Goal: Task Accomplishment & Management: Use online tool/utility

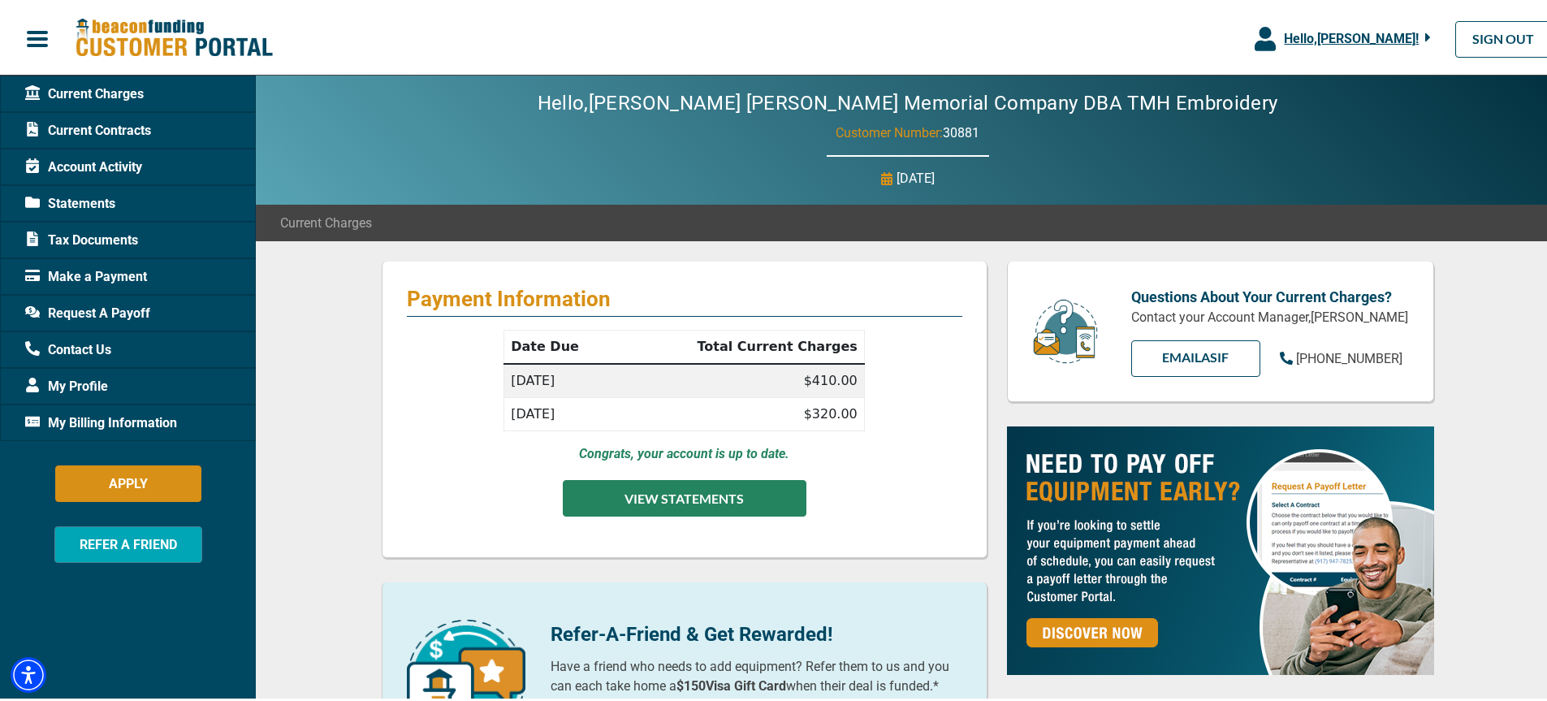
click at [752, 491] on button "VIEW STATEMENTS" at bounding box center [685, 495] width 244 height 37
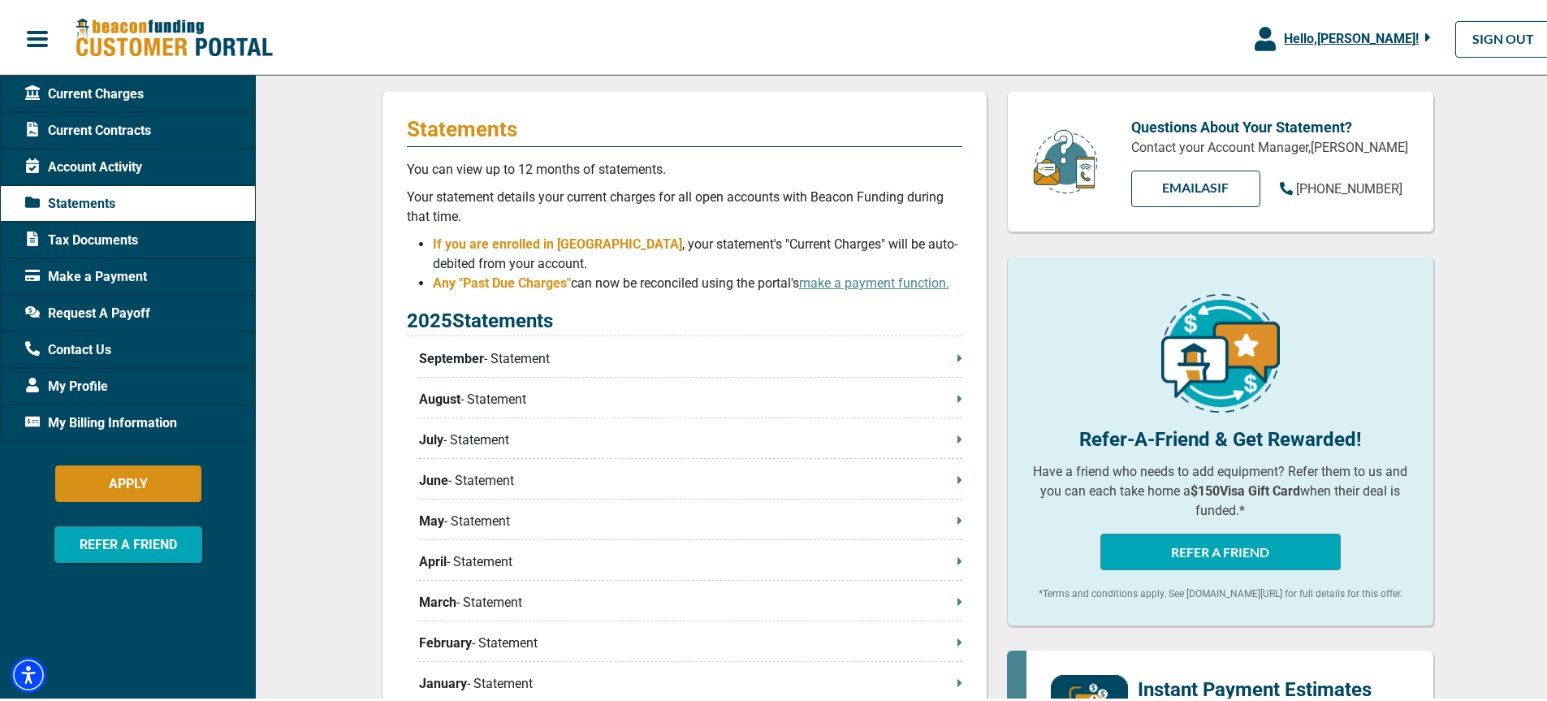
scroll to position [244, 0]
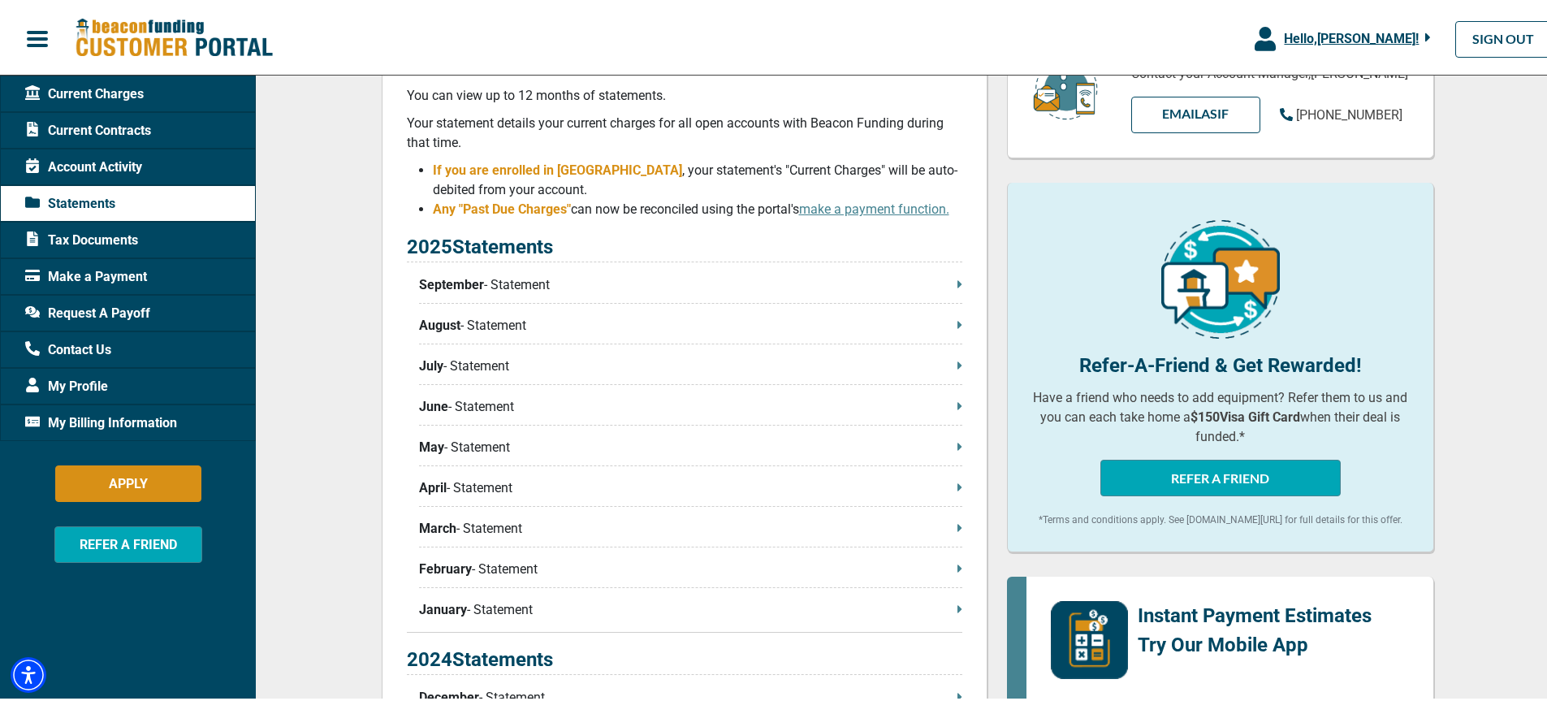
click at [96, 314] on span "Request A Payoff" at bounding box center [87, 310] width 125 height 19
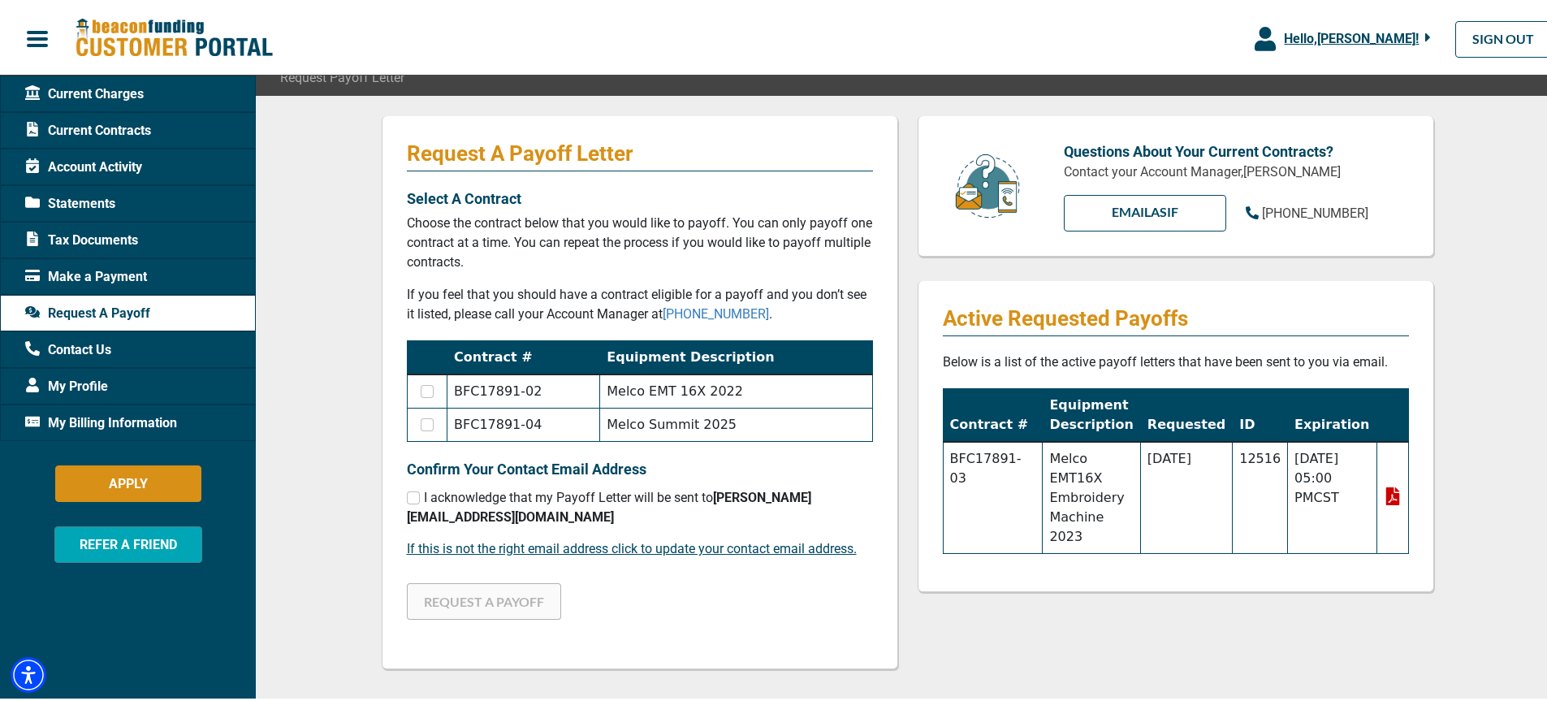
scroll to position [162, 0]
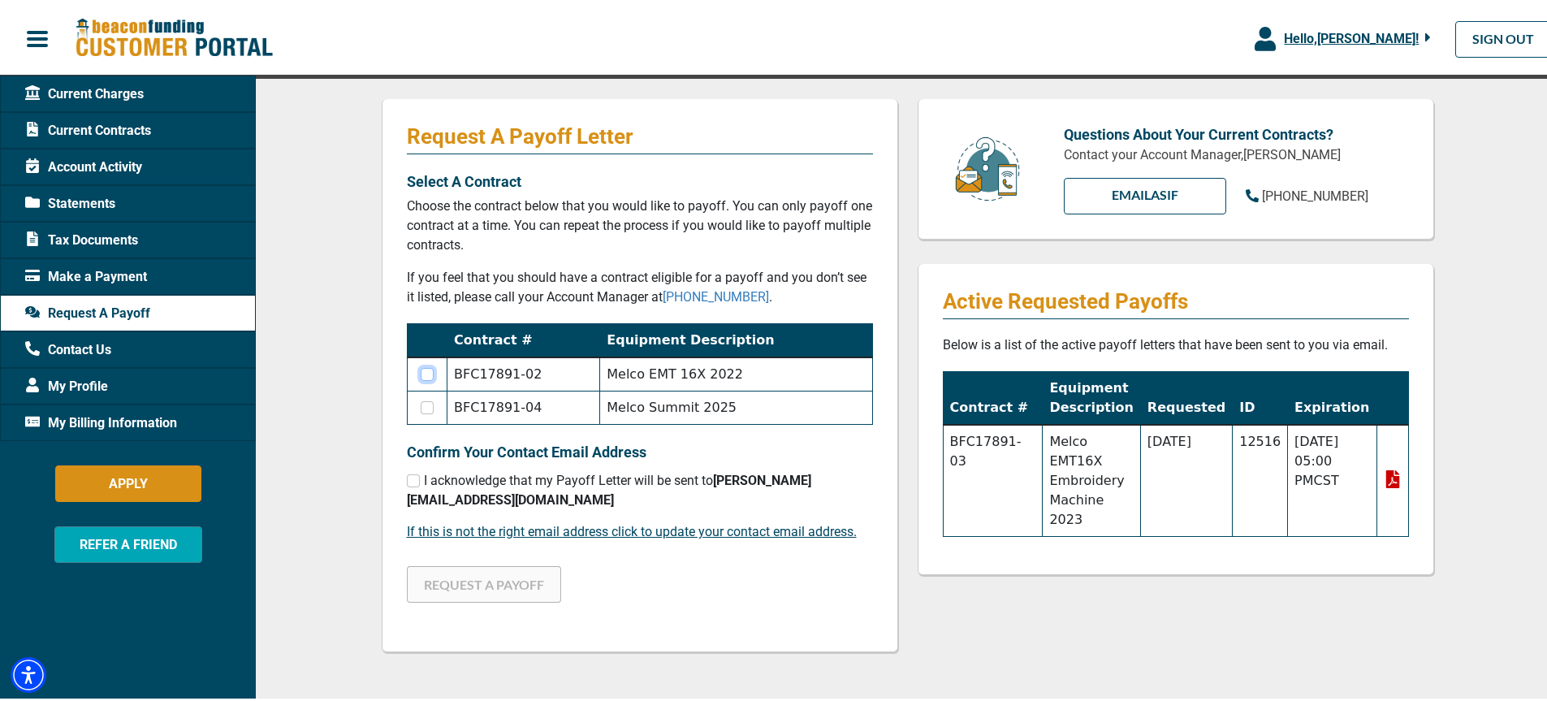
click at [426, 373] on input "checkbox" at bounding box center [427, 371] width 13 height 13
checkbox input "true"
click at [407, 480] on input "checkbox" at bounding box center [413, 478] width 13 height 13
checkbox input "true"
click at [475, 566] on button "REQUEST A PAYOFF" at bounding box center [484, 582] width 154 height 37
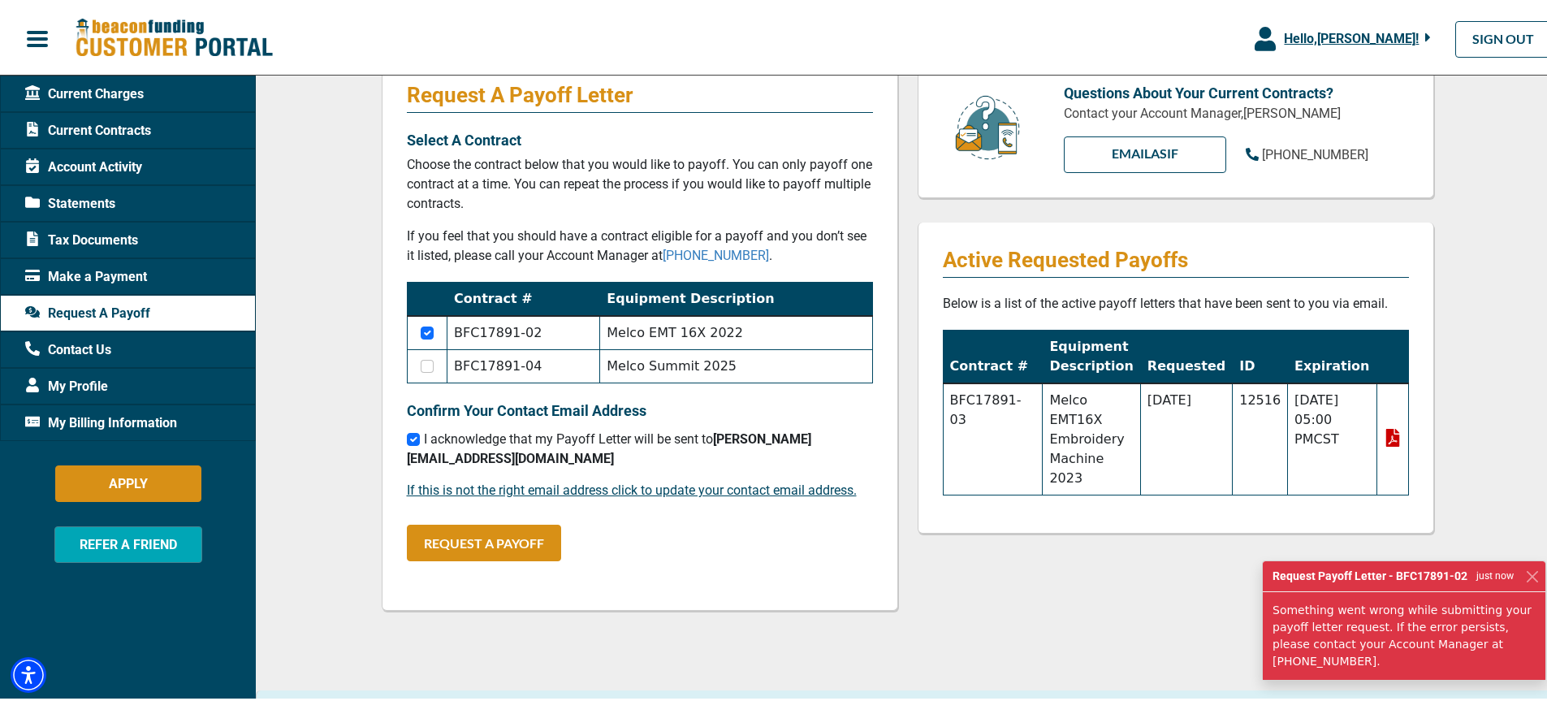
scroll to position [244, 0]
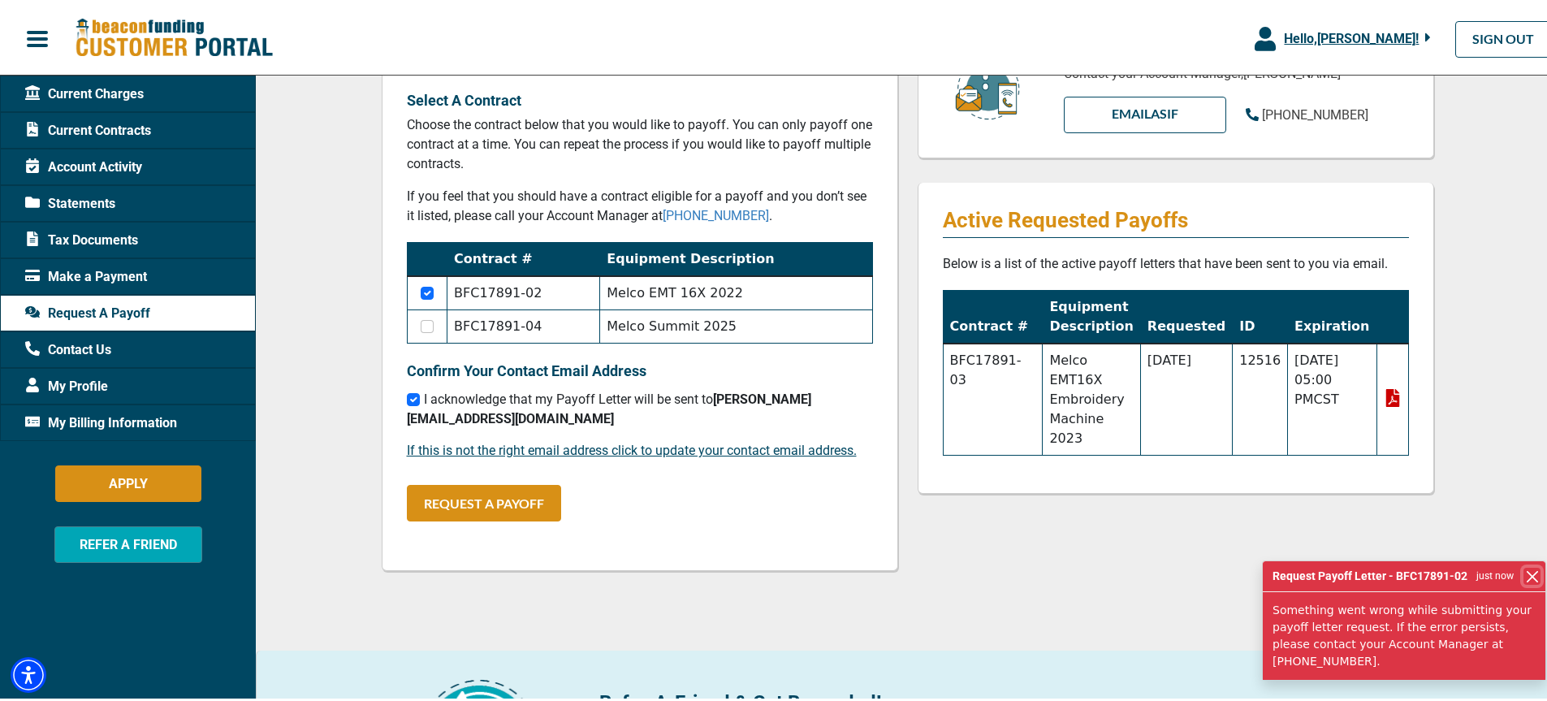
click at [1523, 582] on button "Close" at bounding box center [1531, 573] width 17 height 17
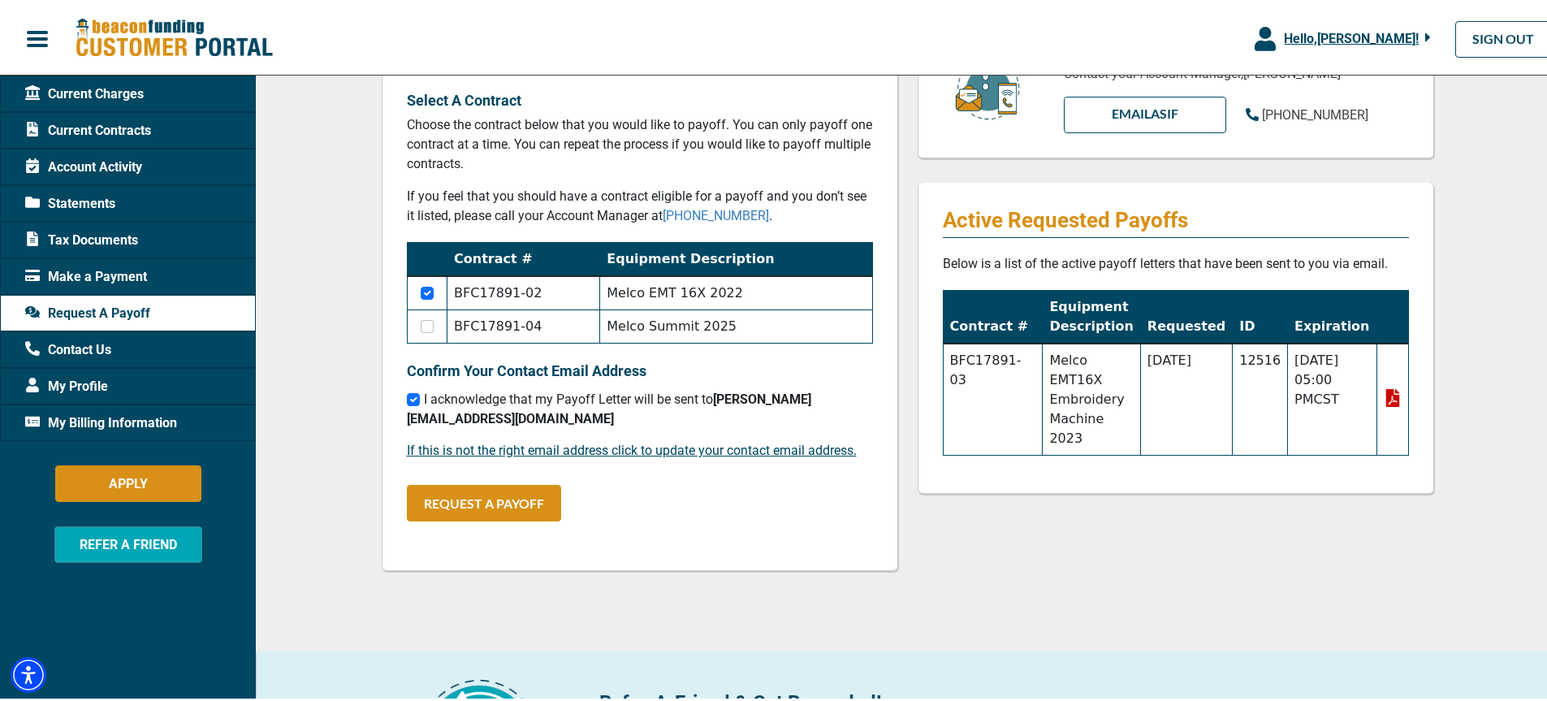
click at [1385, 387] on icon at bounding box center [1392, 396] width 14 height 18
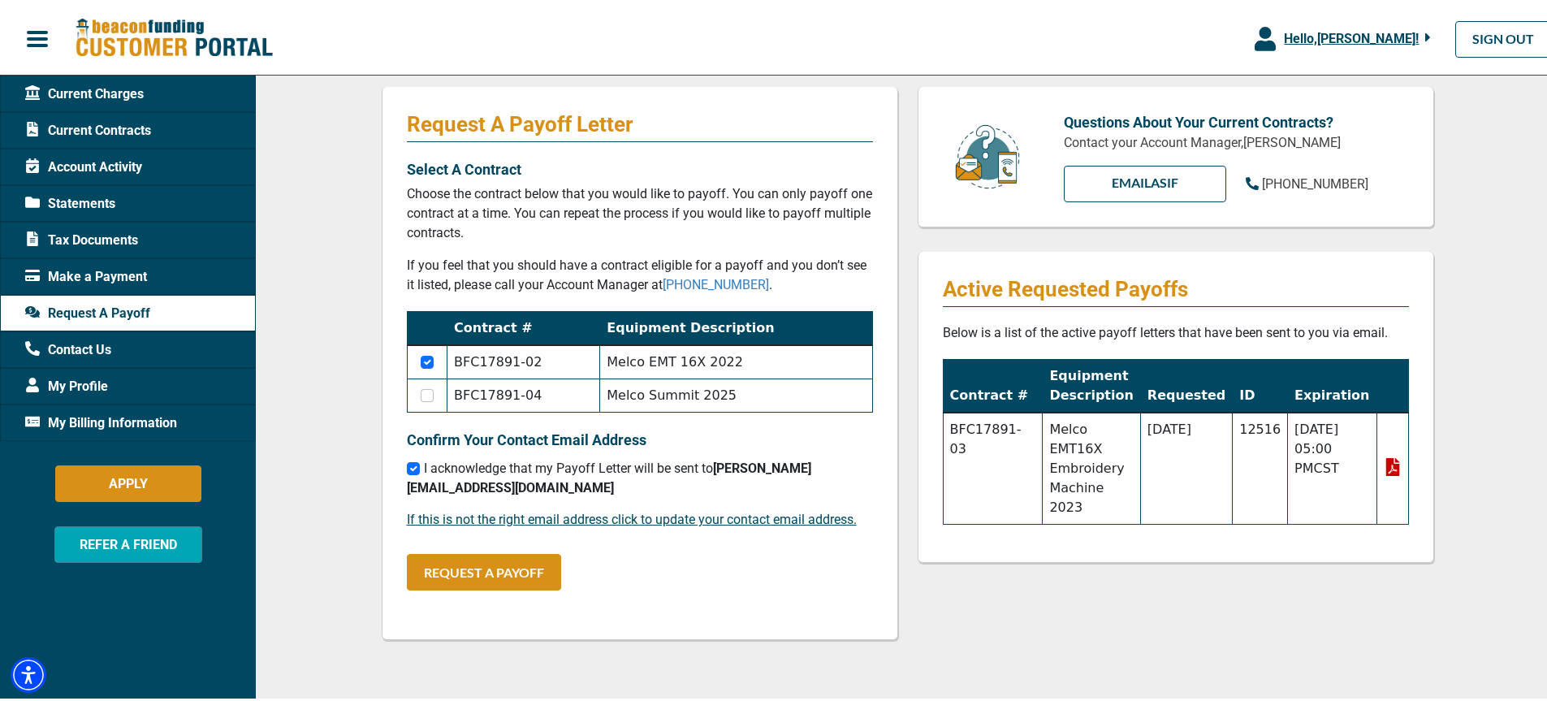
scroll to position [180, 0]
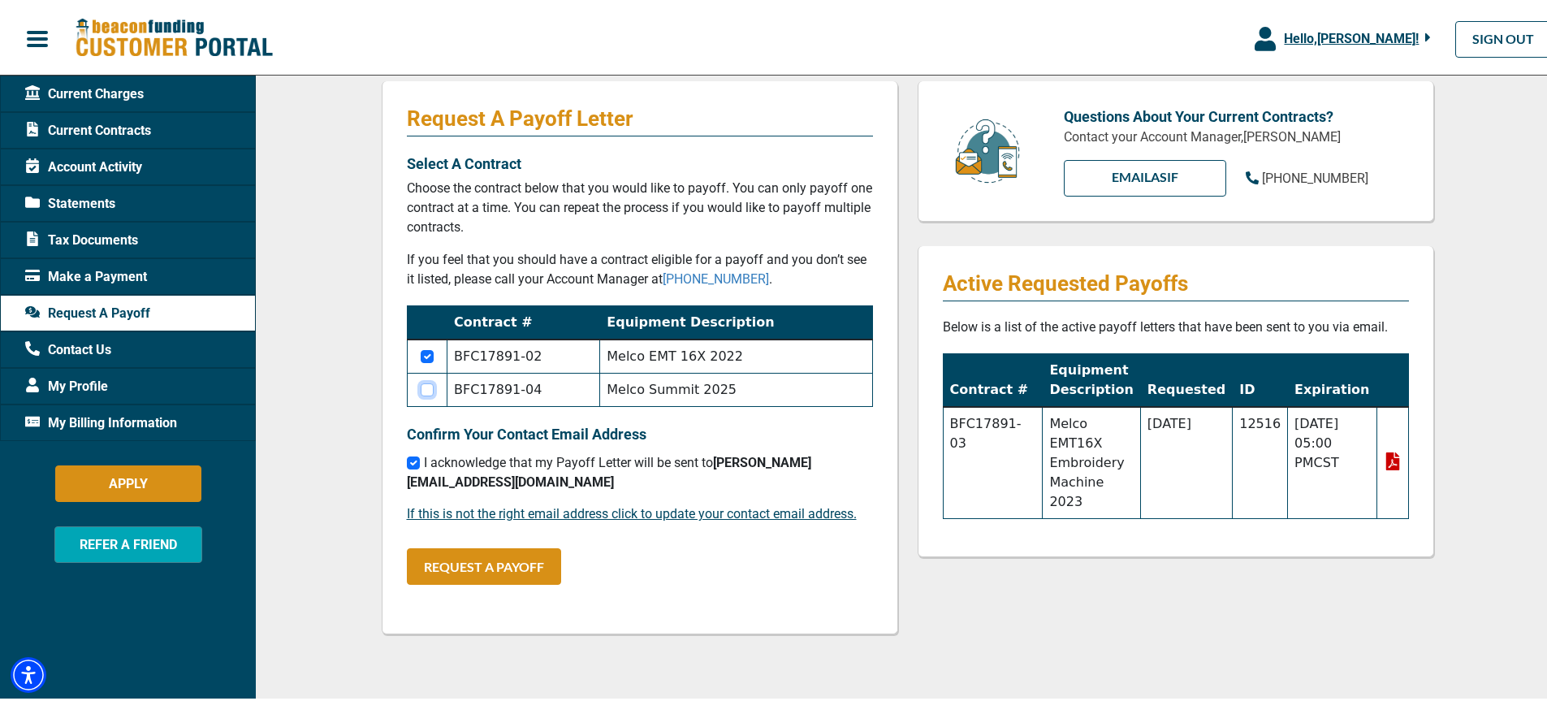
click at [424, 386] on input "checkbox" at bounding box center [427, 387] width 13 height 13
checkbox input "true"
click at [477, 546] on button "REQUEST A PAYOFF" at bounding box center [484, 564] width 154 height 37
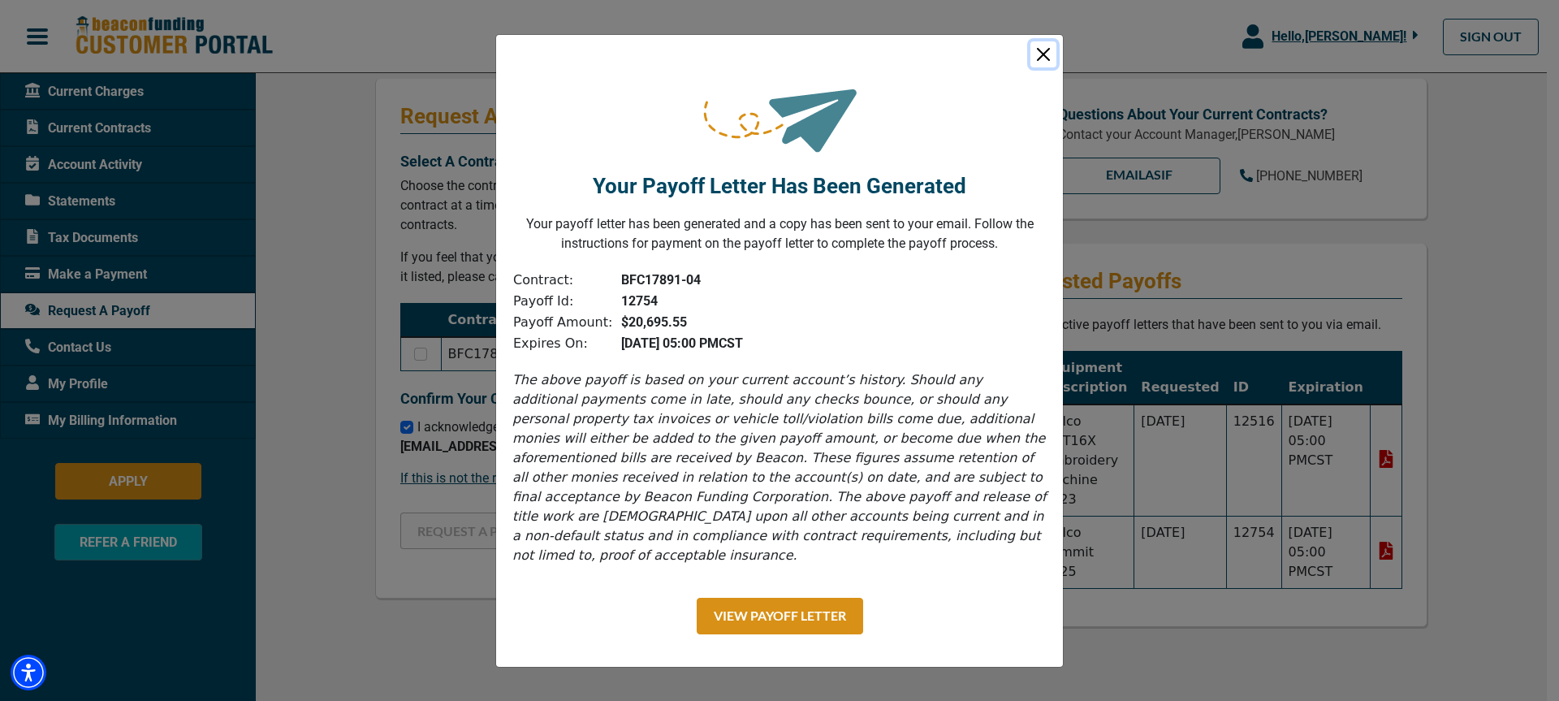
click at [1040, 57] on button "Close" at bounding box center [1044, 54] width 26 height 26
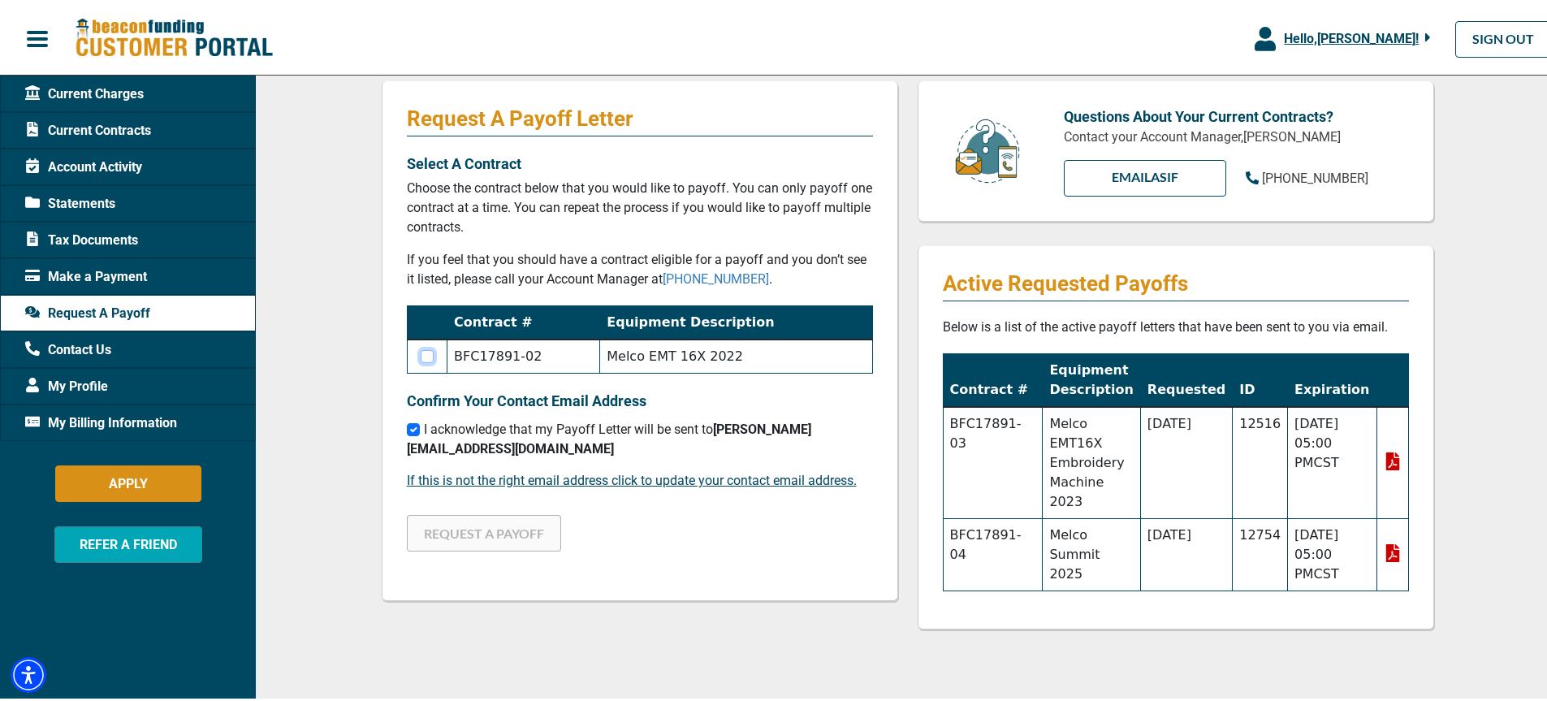
click at [421, 352] on input "checkbox" at bounding box center [427, 354] width 13 height 13
checkbox input "true"
click at [488, 512] on button "REQUEST A PAYOFF" at bounding box center [484, 530] width 154 height 37
click at [547, 348] on td "BFC17891-02" at bounding box center [523, 354] width 153 height 34
click at [524, 353] on td "BFC17891-02" at bounding box center [523, 354] width 153 height 34
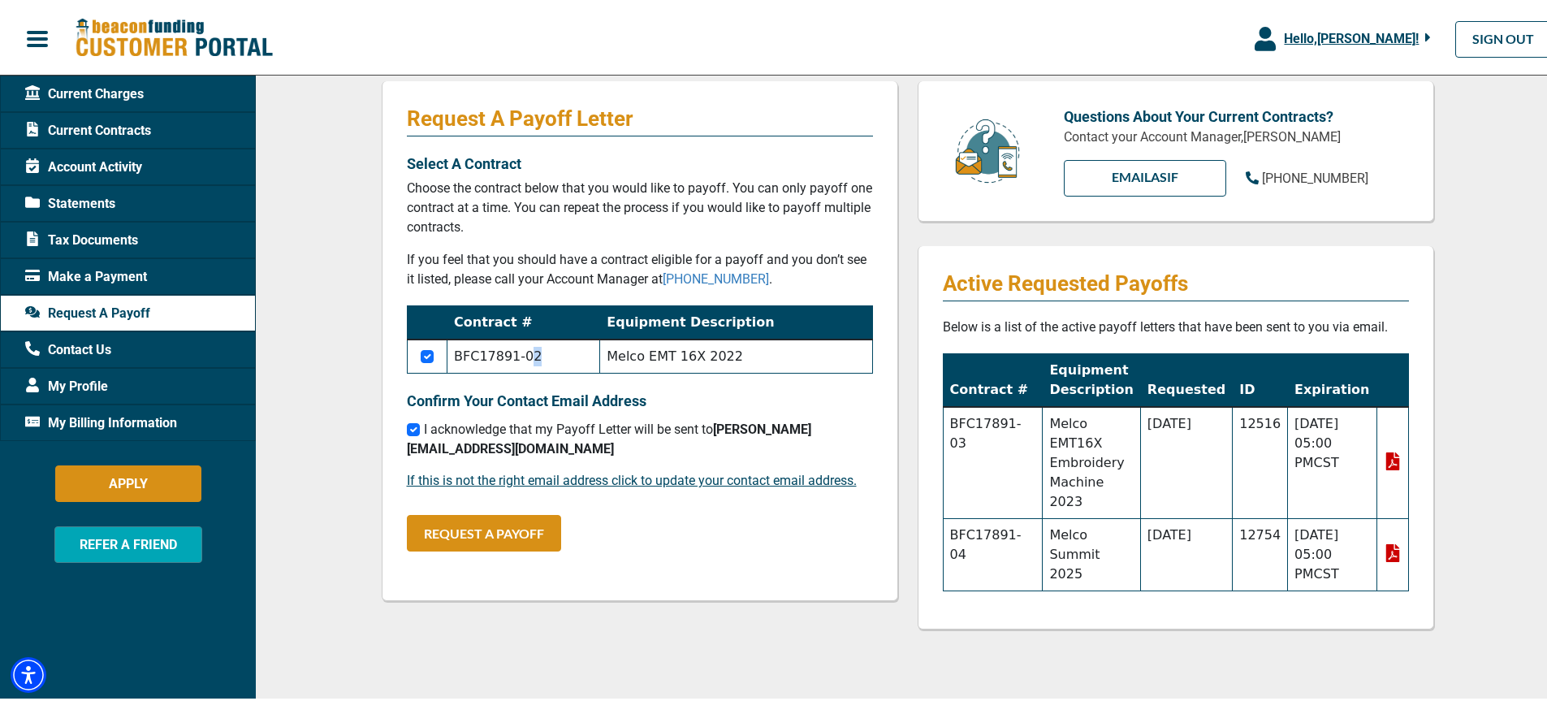
click at [530, 356] on td "BFC17891-02" at bounding box center [523, 354] width 153 height 34
drag, startPoint x: 530, startPoint y: 356, endPoint x: 471, endPoint y: 355, distance: 59.3
click at [471, 355] on td "BFC17891-02" at bounding box center [523, 354] width 153 height 34
copy td "BFC17891-02"
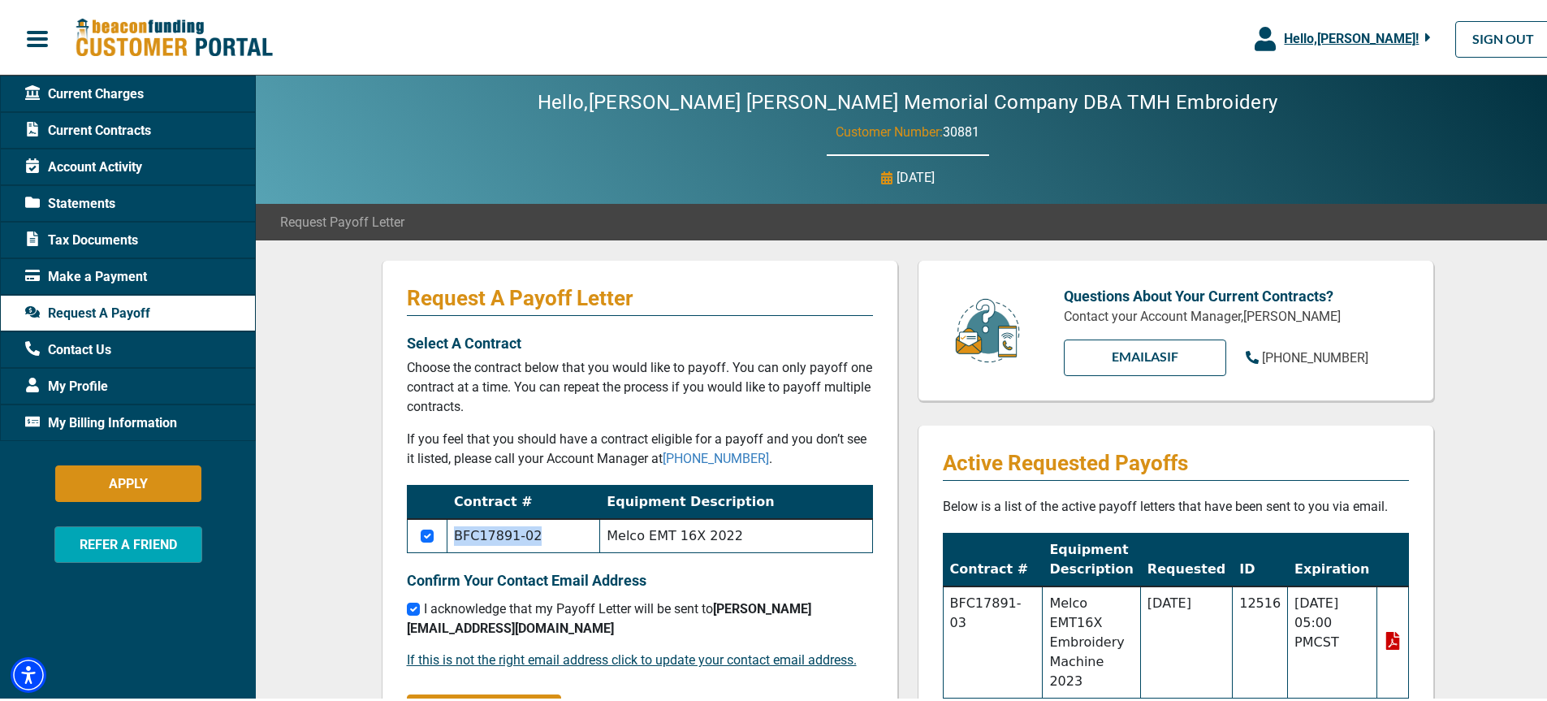
scroll to position [0, 0]
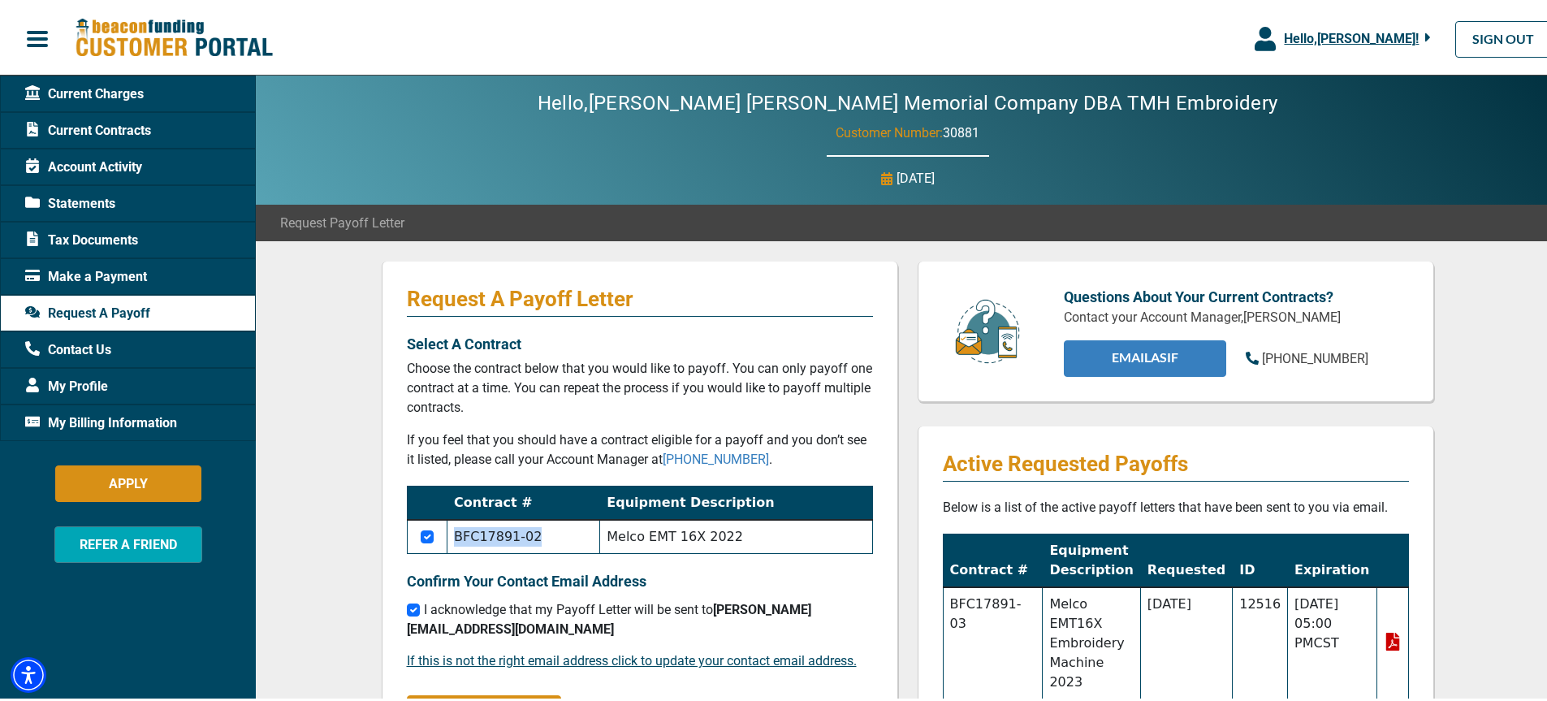
click at [1153, 352] on link "EMAIL Asif" at bounding box center [1145, 356] width 162 height 37
click at [1257, 161] on div "Hello, [PERSON_NAME] [PERSON_NAME] Memorial Company DBA TMH Embroidery Customer…" at bounding box center [907, 137] width 1303 height 129
click at [1157, 350] on link "EMAIL Asif" at bounding box center [1145, 356] width 162 height 37
click at [1316, 134] on div "Hello, [PERSON_NAME] [PERSON_NAME] Memorial Company DBA TMH Embroidery Customer…" at bounding box center [907, 137] width 1303 height 129
drag, startPoint x: 456, startPoint y: 534, endPoint x: 540, endPoint y: 543, distance: 85.0
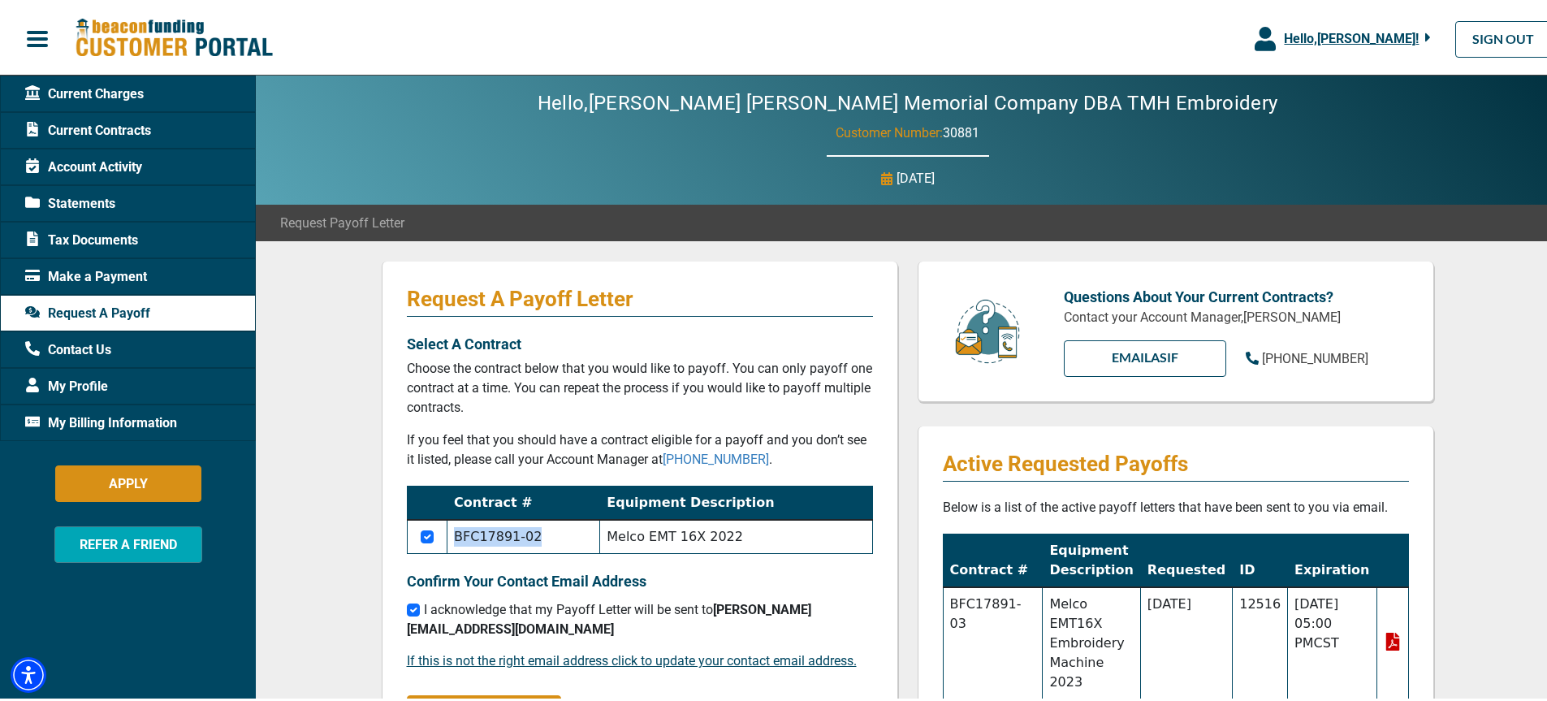
click at [540, 543] on td "BFC17891-02" at bounding box center [523, 534] width 153 height 34
copy td "BFC17891-02"
